Goal: Ask a question

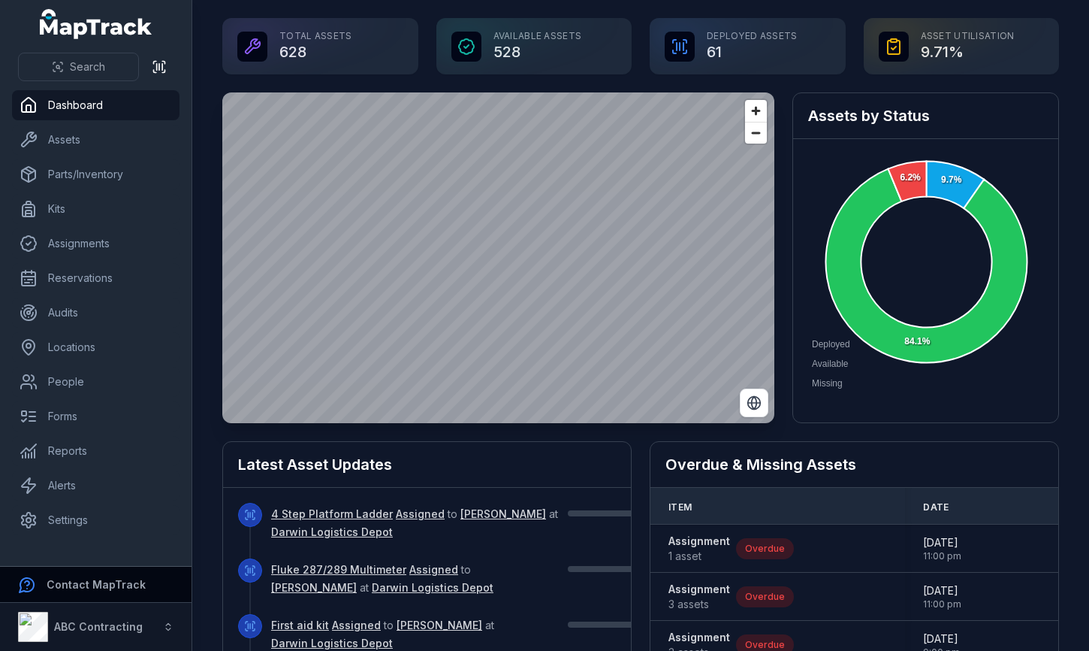
click at [76, 594] on button "Contact MapTrack" at bounding box center [96, 584] width 192 height 36
click at [114, 587] on strong "Contact MapTrack" at bounding box center [96, 584] width 99 height 13
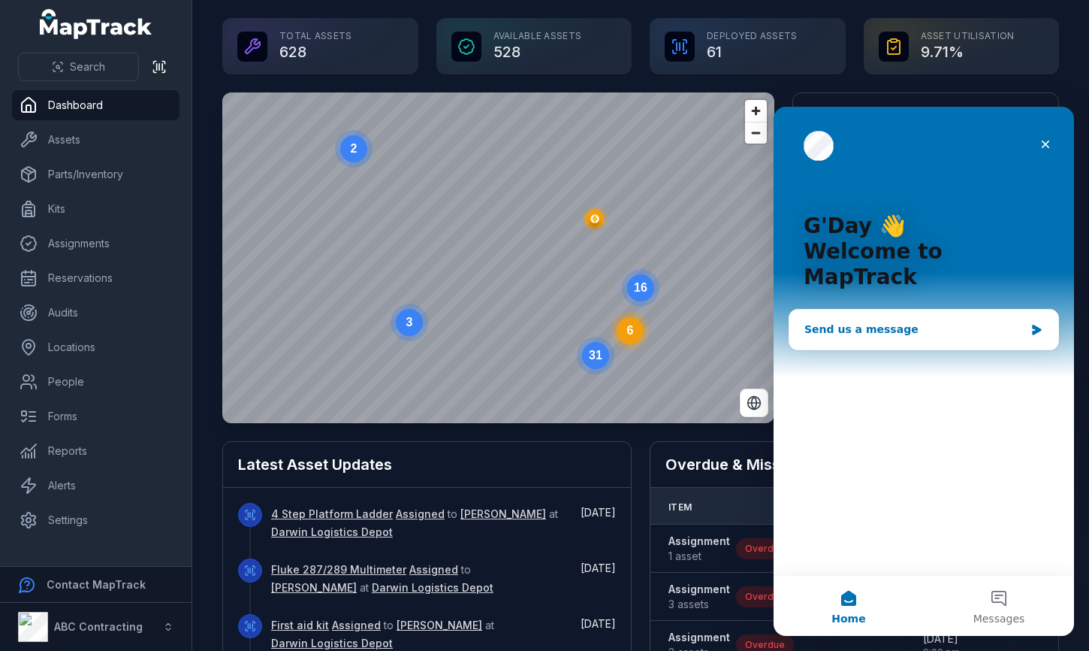
click at [869, 322] on div "Send us a message" at bounding box center [915, 330] width 220 height 16
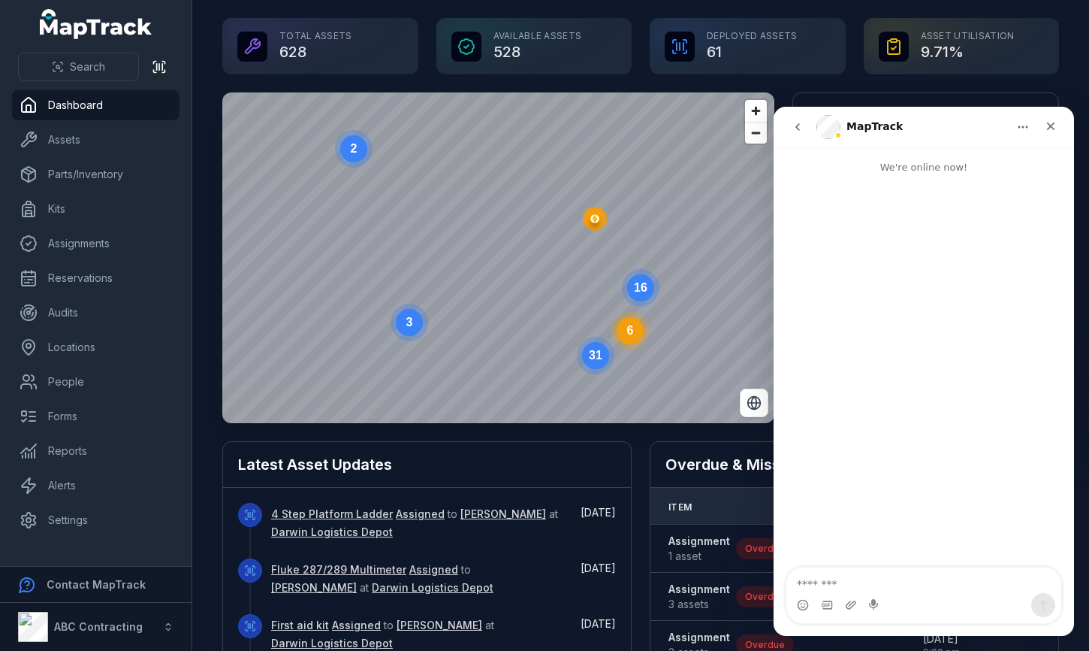
click at [790, 124] on button "go back" at bounding box center [798, 127] width 29 height 29
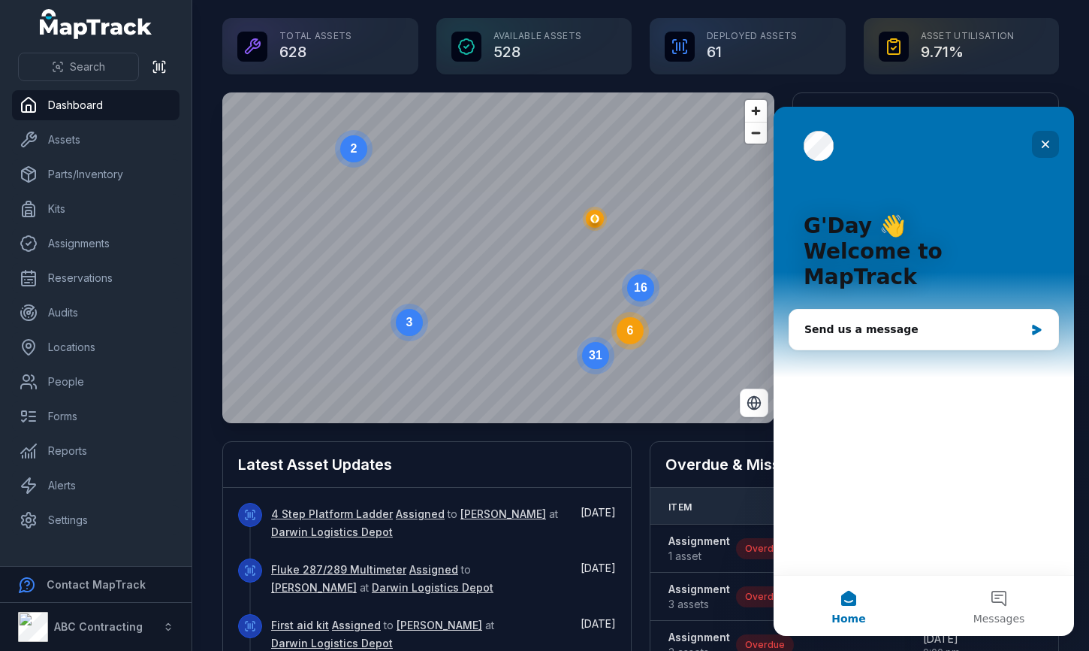
click at [1054, 152] on div "Close" at bounding box center [1045, 144] width 27 height 27
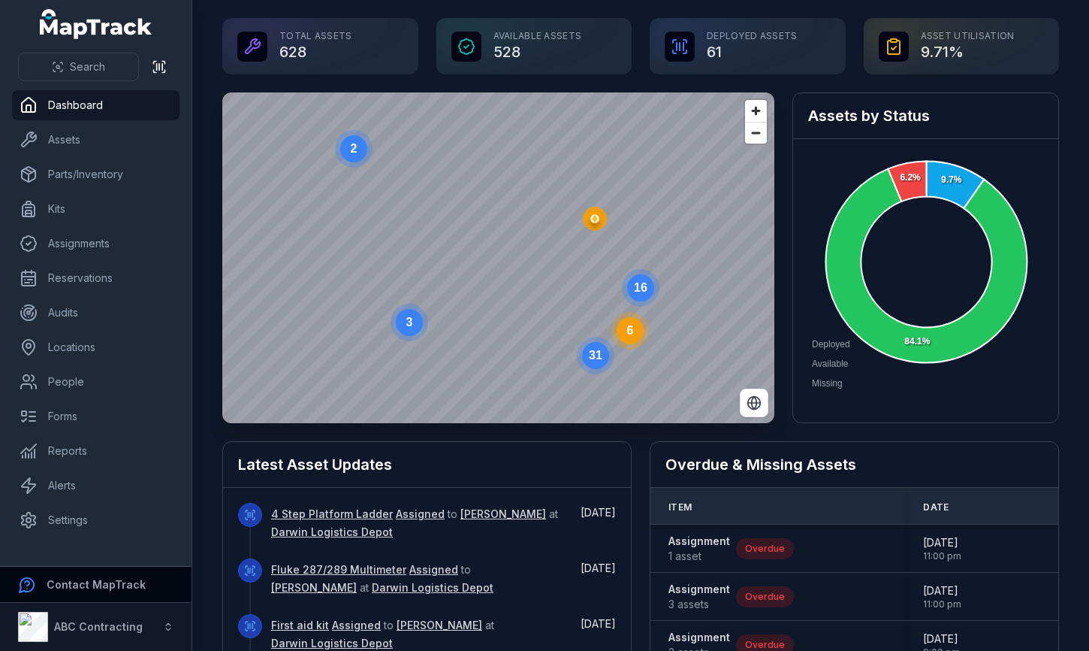
click at [119, 586] on strong "Contact MapTrack" at bounding box center [96, 584] width 99 height 13
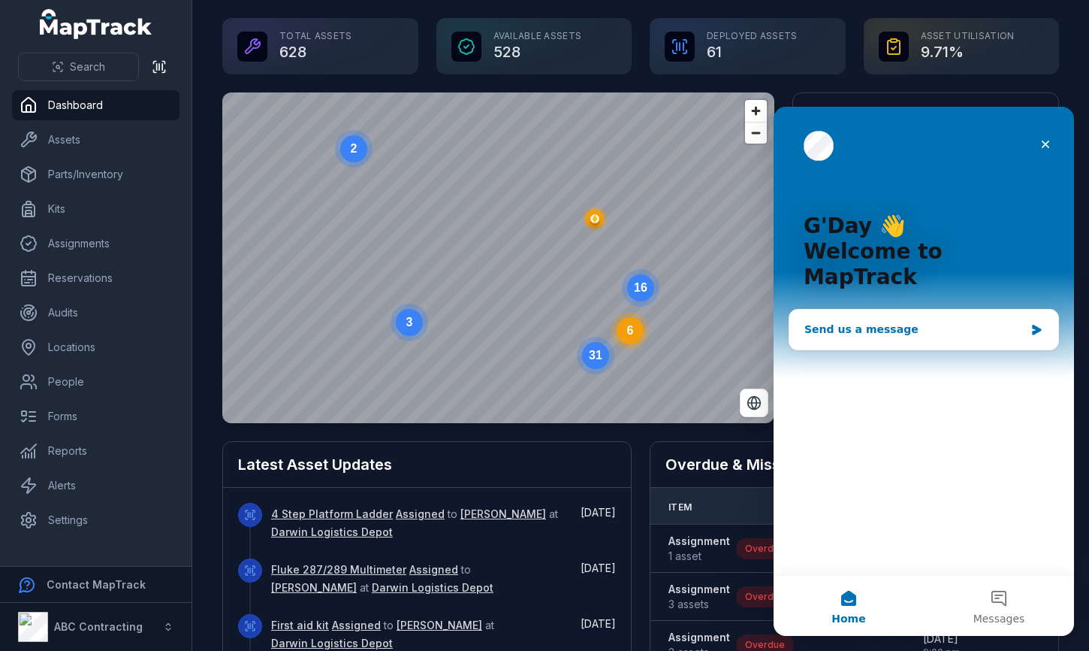
click at [890, 322] on div "Send us a message" at bounding box center [915, 330] width 220 height 16
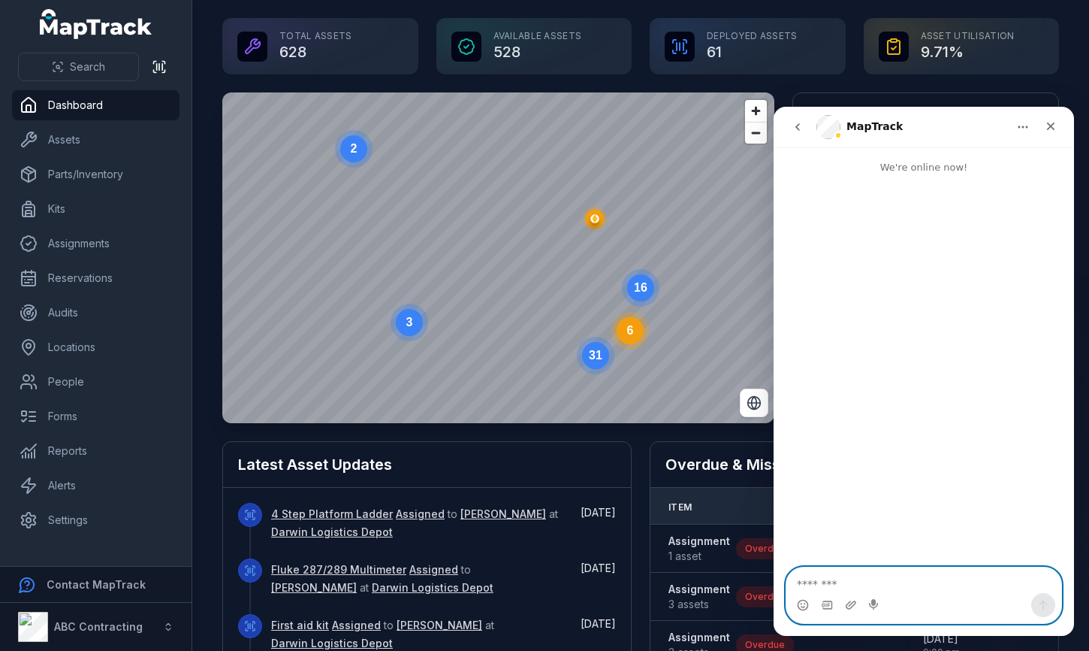
click at [848, 587] on textarea "Message…" at bounding box center [924, 580] width 275 height 26
click at [1025, 128] on icon "Home" at bounding box center [1023, 127] width 12 height 12
click at [1050, 122] on icon "Close" at bounding box center [1051, 126] width 12 height 12
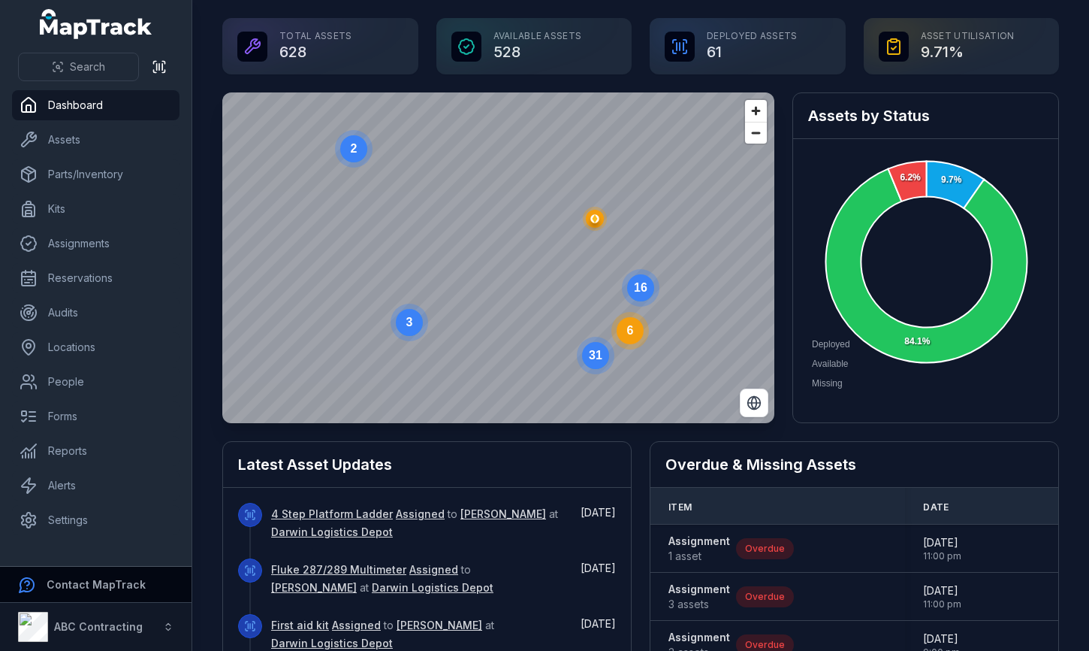
click at [38, 580] on button "Contact MapTrack" at bounding box center [96, 584] width 192 height 36
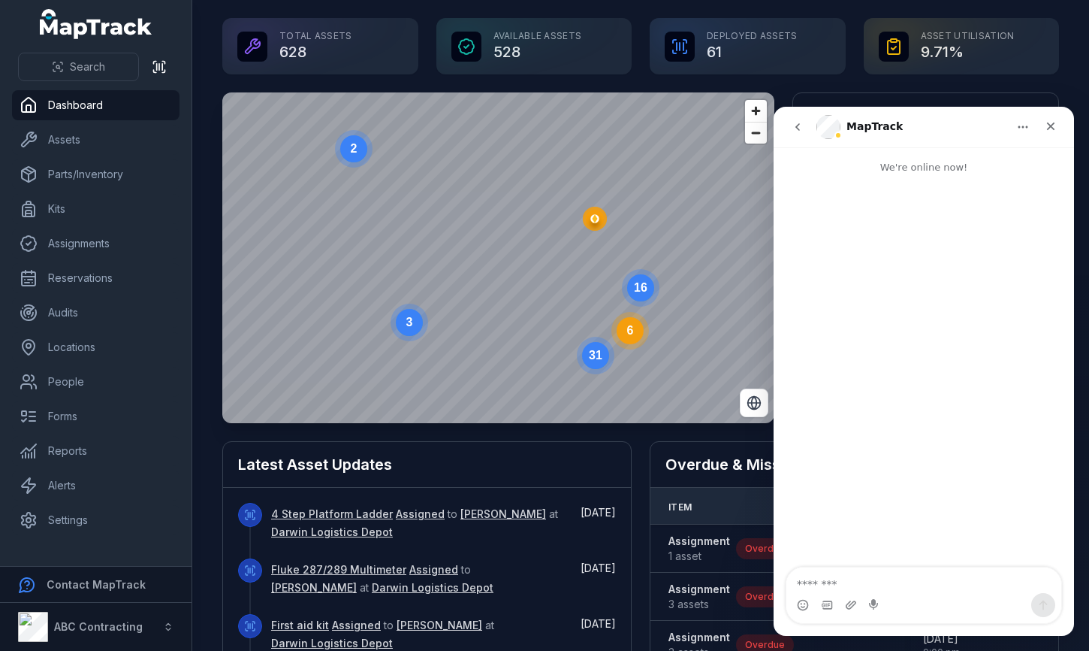
click at [799, 125] on icon "go back" at bounding box center [798, 127] width 12 height 12
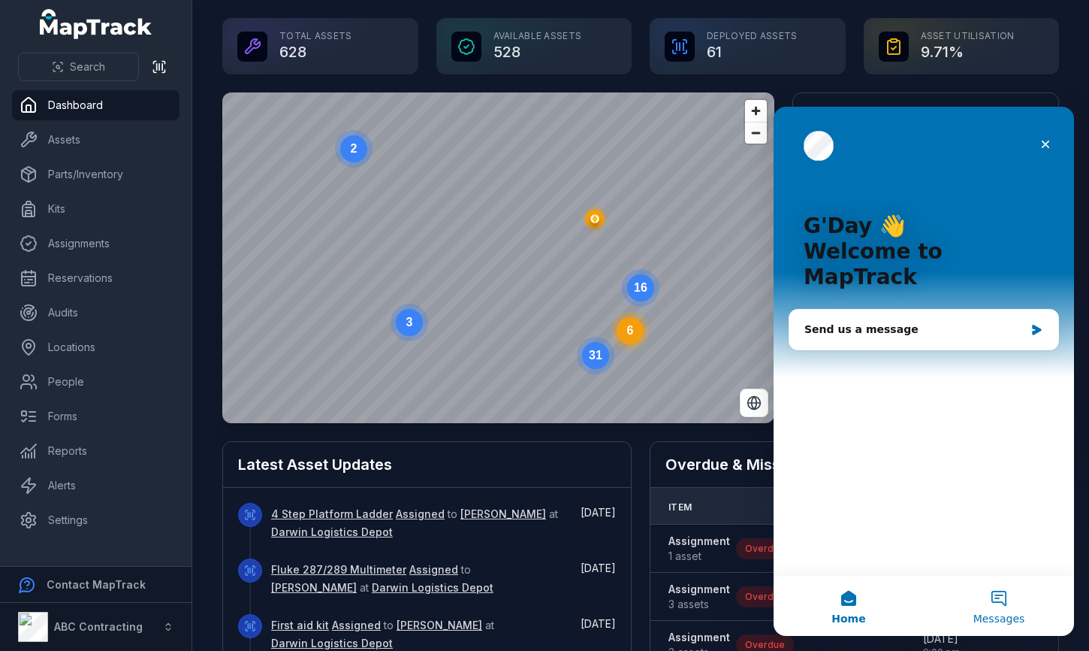
click at [985, 604] on button "Messages" at bounding box center [999, 605] width 150 height 60
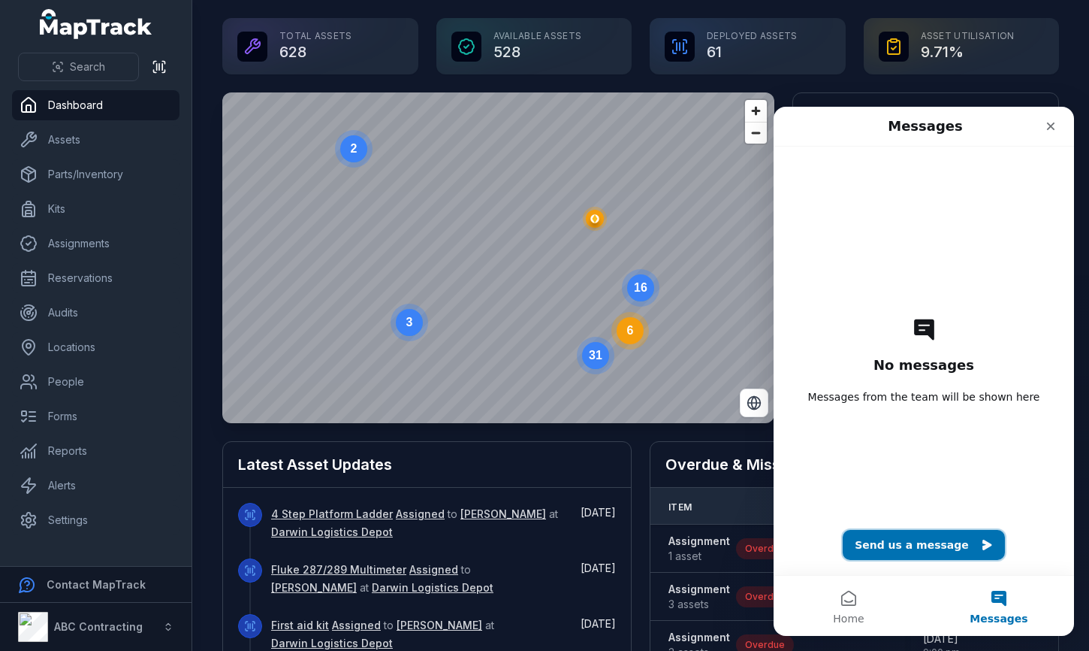
click at [919, 535] on button "Send us a message" at bounding box center [924, 545] width 162 height 30
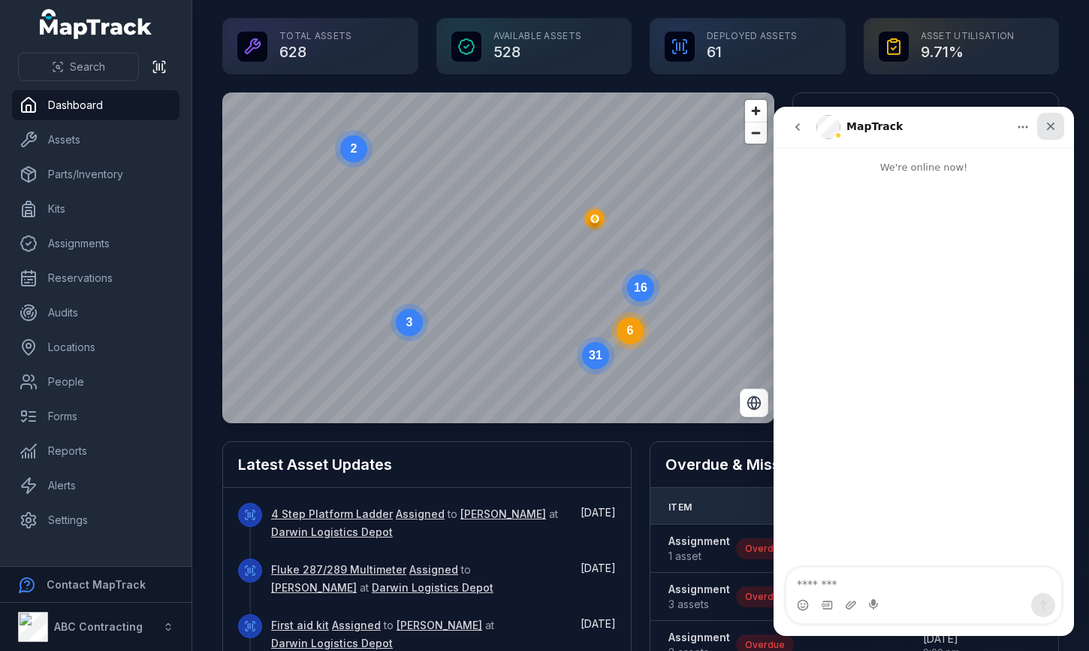
click at [1059, 122] on div "Close" at bounding box center [1051, 126] width 27 height 27
